Goal: Communication & Community: Answer question/provide support

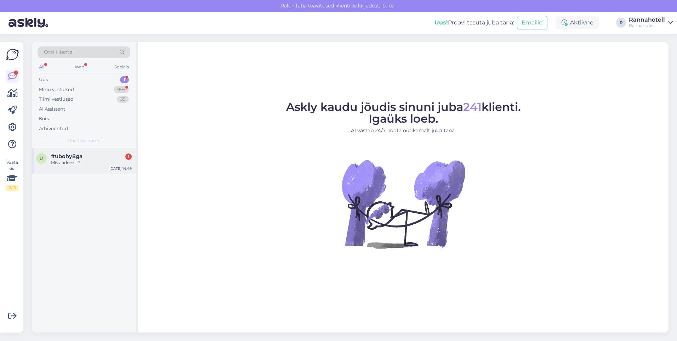
click at [71, 161] on div "Mis aadressil?" at bounding box center [91, 162] width 81 height 6
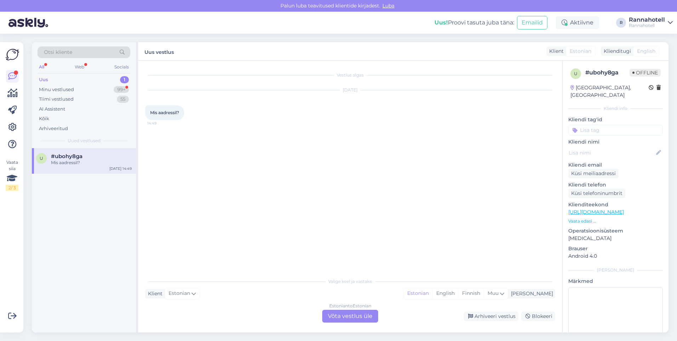
click at [365, 317] on div "Estonian to Estonian Võta vestlus üle" at bounding box center [350, 316] width 56 height 13
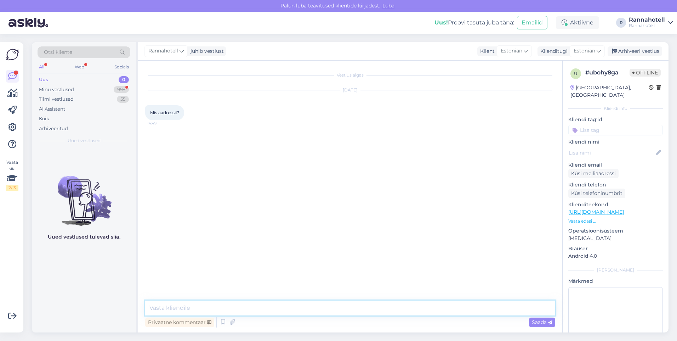
click at [273, 308] on textarea at bounding box center [350, 307] width 410 height 15
click at [148, 310] on textarea "[STREET_ADDRESS]" at bounding box center [350, 307] width 410 height 15
click at [265, 305] on textarea "Tere, [STREET_ADDRESS]" at bounding box center [350, 307] width 410 height 15
type textarea "Tere, [STREET_ADDRESS]."
click at [553, 324] on div "Saada" at bounding box center [542, 322] width 26 height 10
